Goal: Information Seeking & Learning: Find contact information

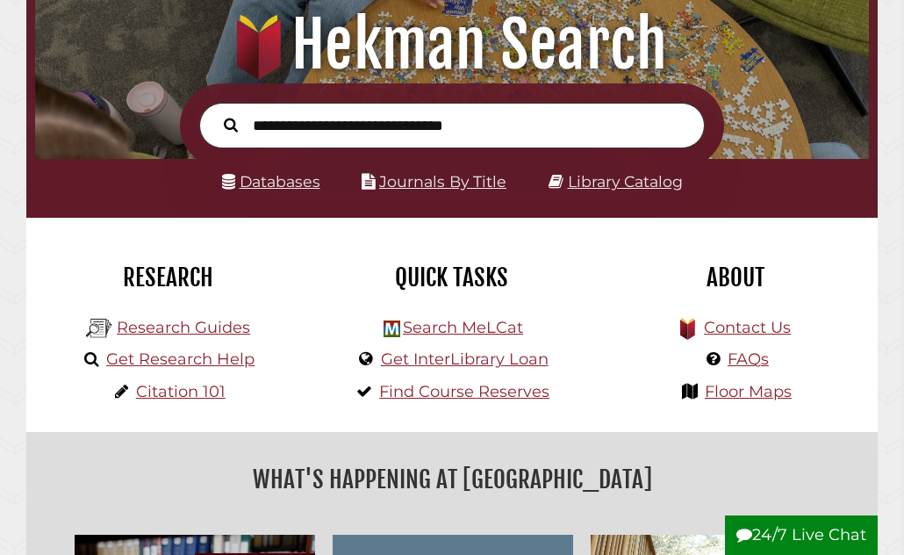
scroll to position [180, 0]
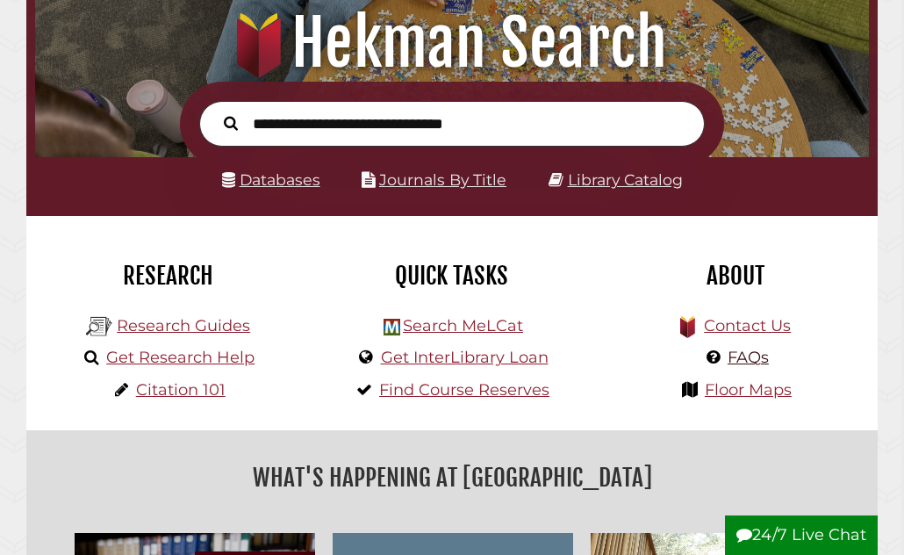
click at [748, 356] on link "FAQs" at bounding box center [748, 357] width 41 height 19
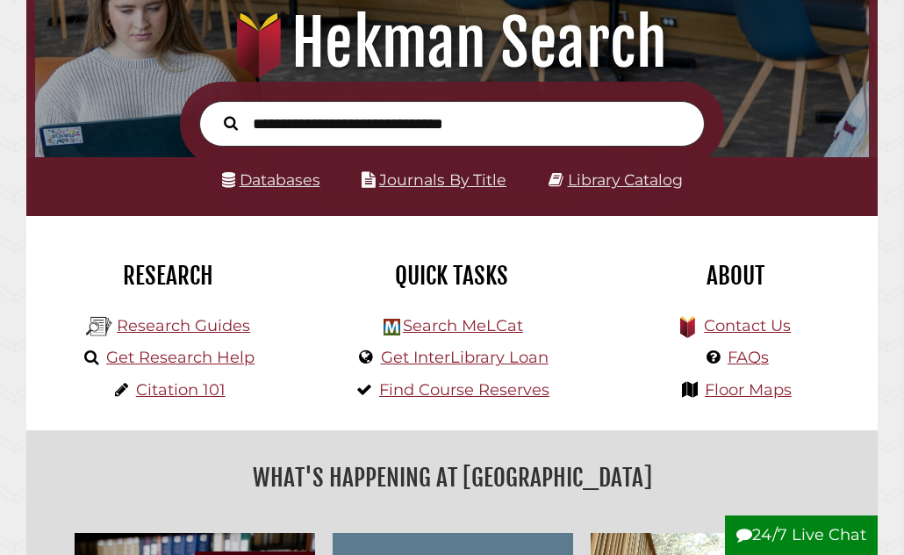
scroll to position [276, 825]
click at [735, 324] on link "Contact Us" at bounding box center [747, 325] width 87 height 19
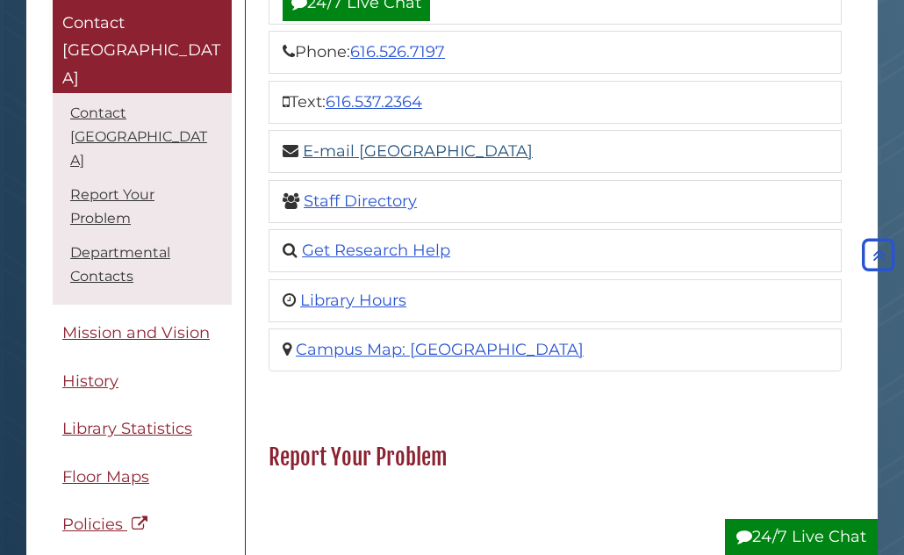
scroll to position [313, 0]
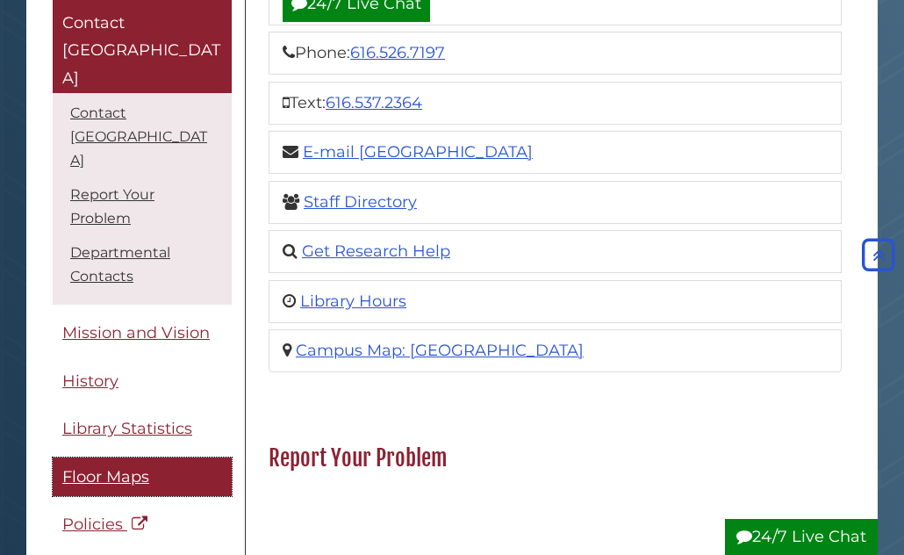
click at [109, 467] on span "Floor Maps" at bounding box center [105, 476] width 87 height 19
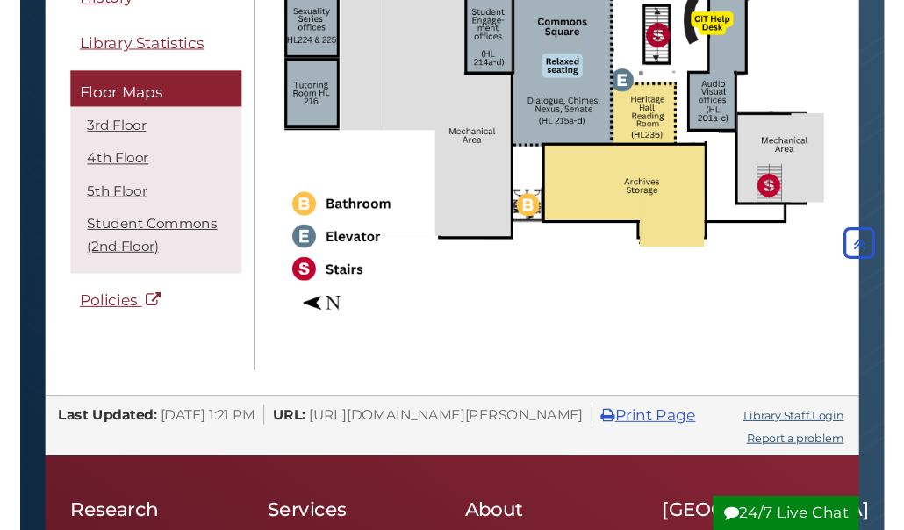
scroll to position [2893, 0]
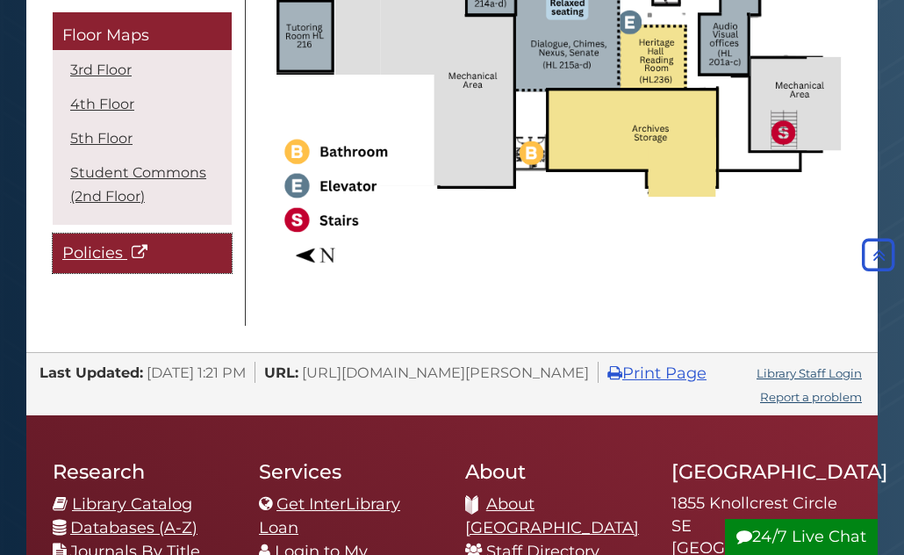
click at [97, 256] on span "Policies" at bounding box center [92, 252] width 61 height 19
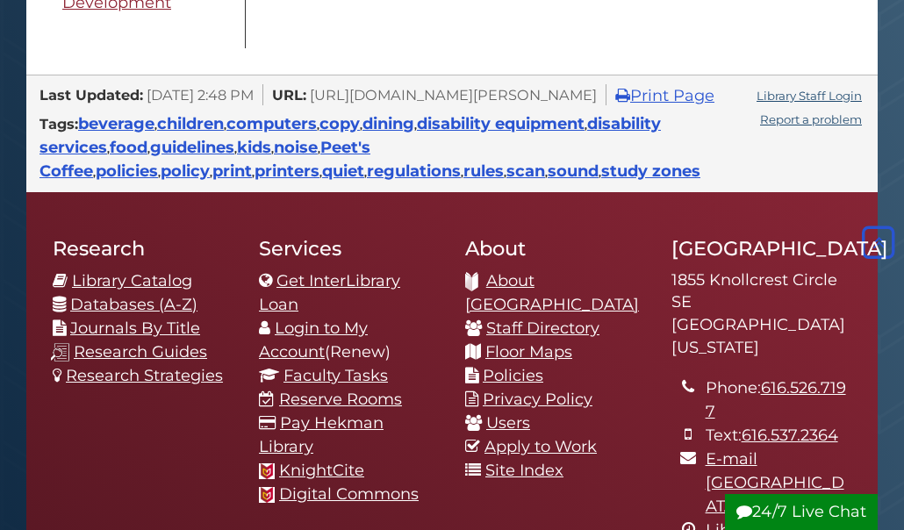
scroll to position [773, 0]
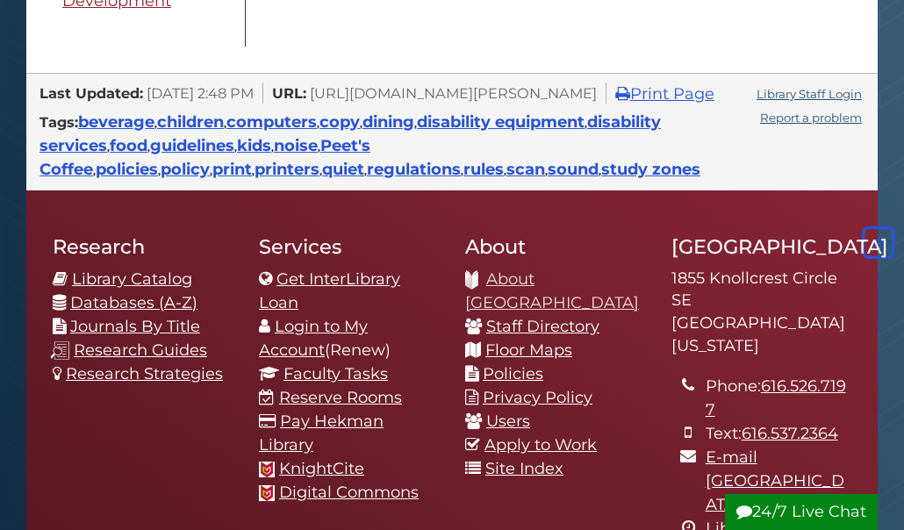
click at [562, 278] on link "About [GEOGRAPHIC_DATA]" at bounding box center [552, 290] width 174 height 43
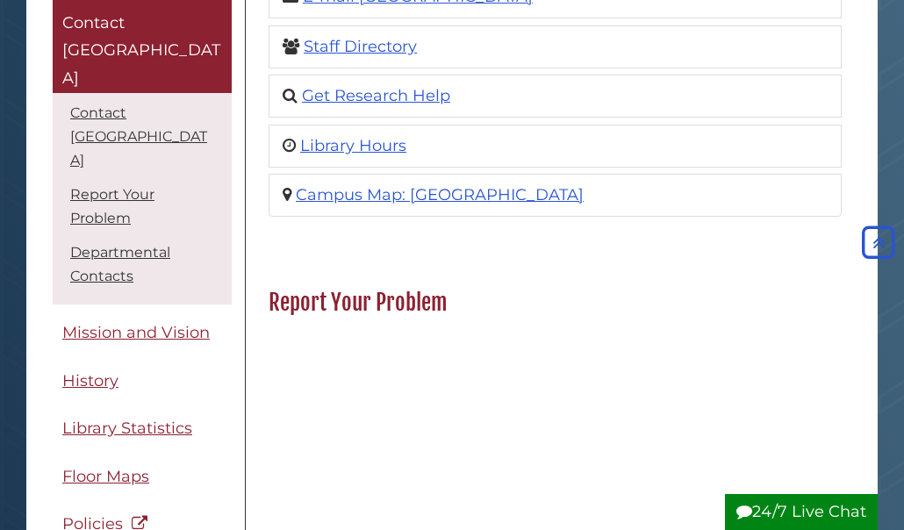
scroll to position [397, 0]
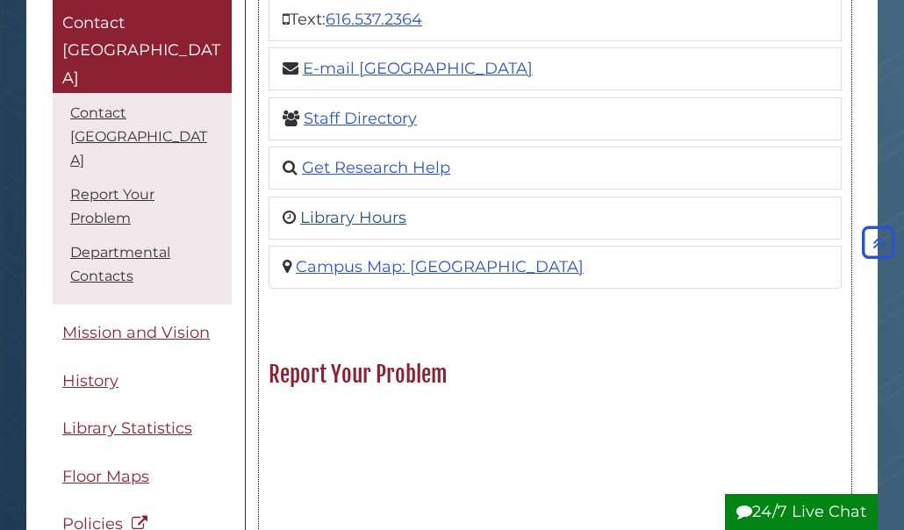
click at [356, 217] on link "Library Hours" at bounding box center [353, 217] width 106 height 19
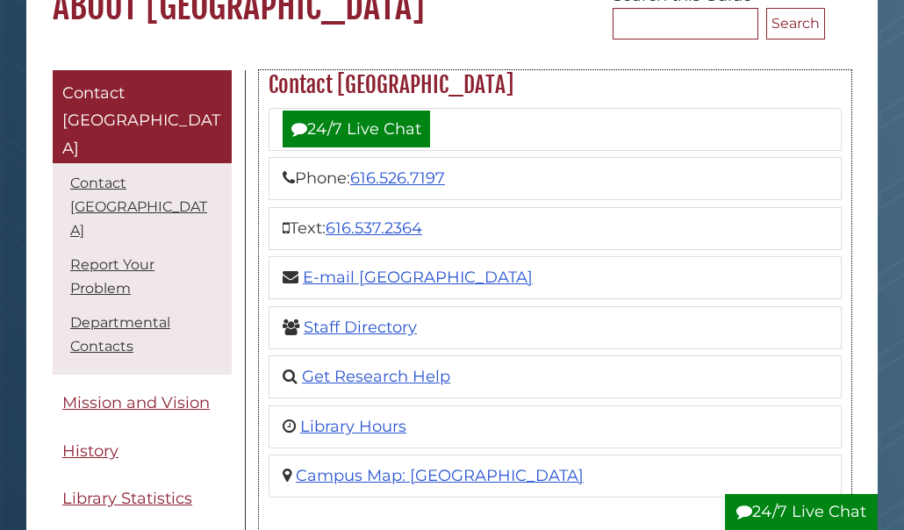
scroll to position [195, 0]
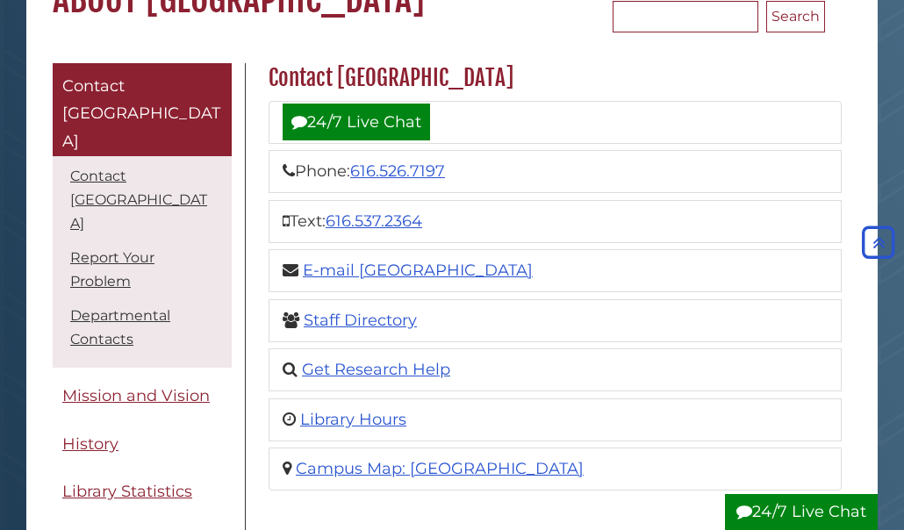
click at [770, 512] on button "24/7 Live Chat" at bounding box center [801, 512] width 153 height 36
click at [797, 517] on button "24/7 Live Chat" at bounding box center [801, 512] width 153 height 36
